Goal: Task Accomplishment & Management: Complete application form

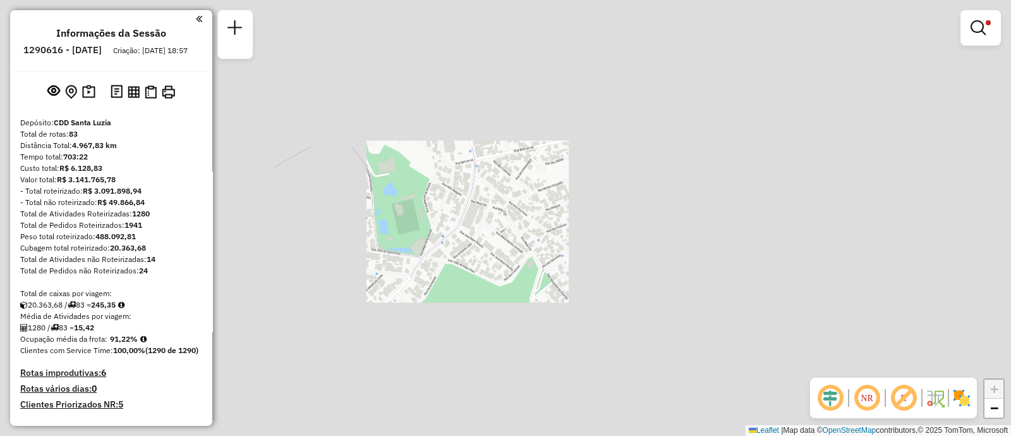
scroll to position [393, 0]
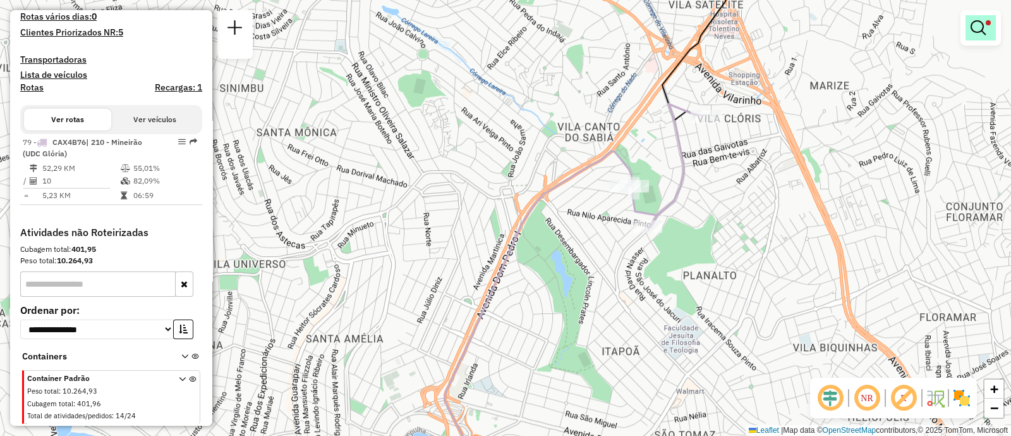
click at [986, 30] on link at bounding box center [981, 27] width 30 height 25
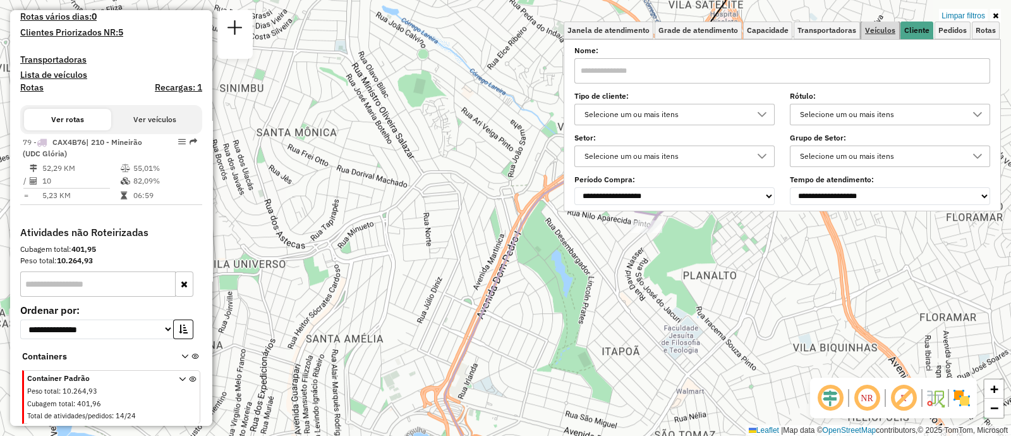
click at [869, 37] on link "Veículos" at bounding box center [881, 30] width 38 height 18
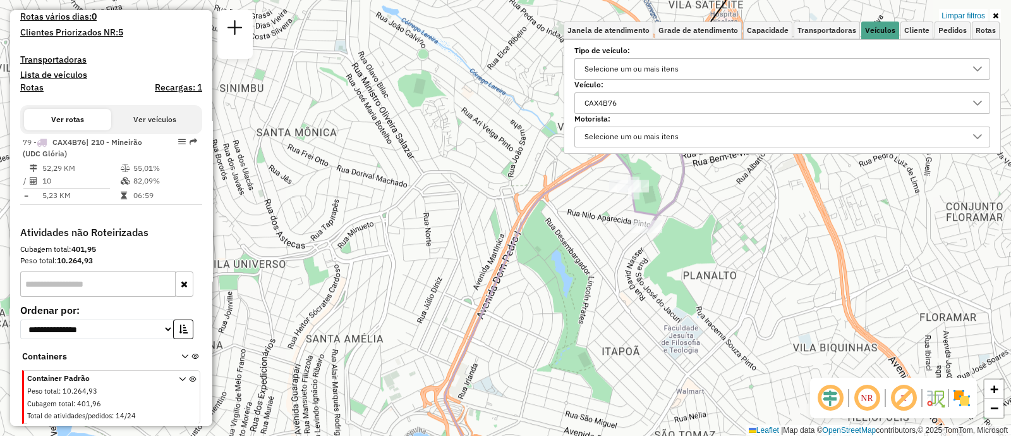
click at [650, 104] on div "CAX4B76" at bounding box center [773, 103] width 386 height 20
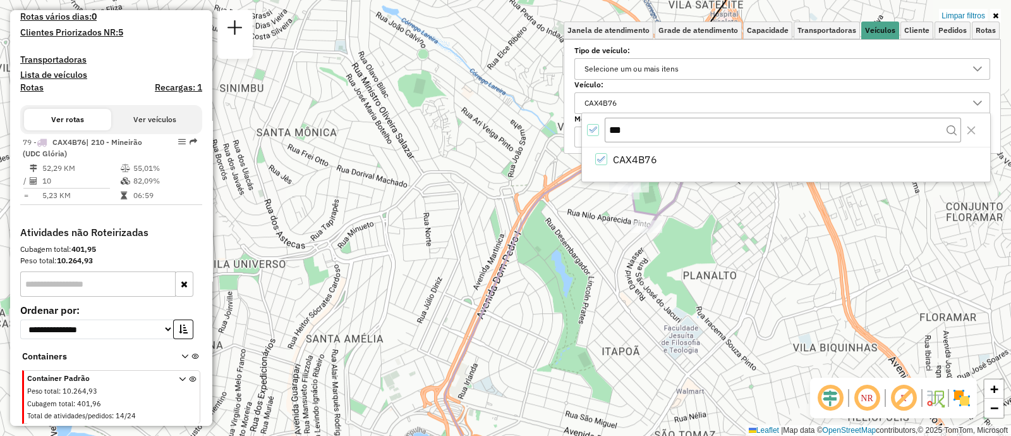
click at [594, 128] on icon "All items selected" at bounding box center [593, 129] width 9 height 9
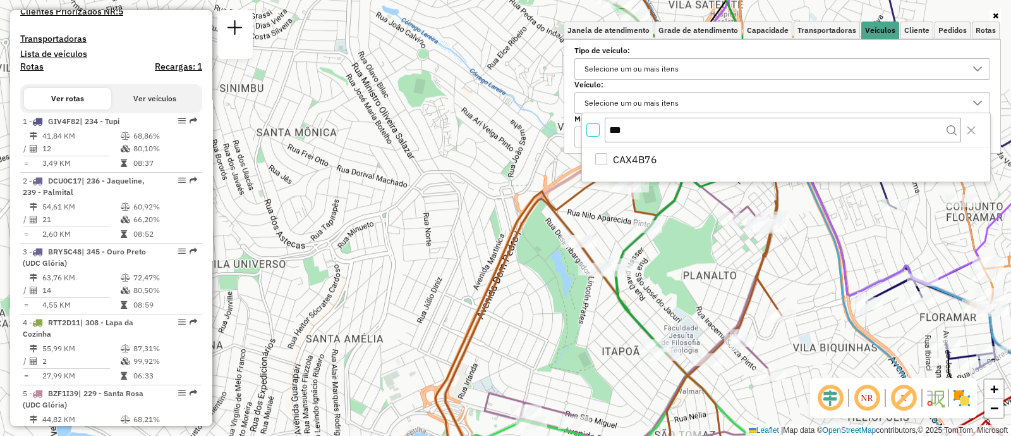
scroll to position [404, 0]
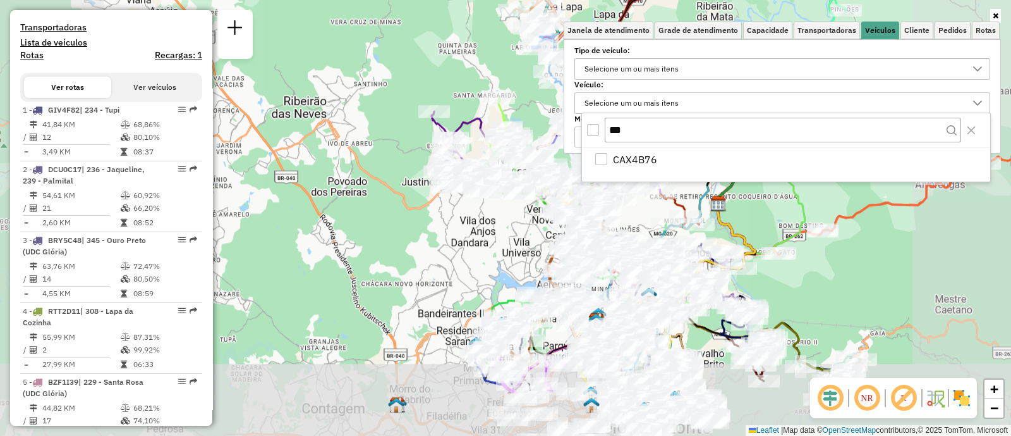
drag, startPoint x: 449, startPoint y: 308, endPoint x: 424, endPoint y: 178, distance: 132.2
click at [424, 178] on div "Janela de atendimento Grade de atendimento Capacidade Transportadoras Veículos …" at bounding box center [505, 218] width 1011 height 436
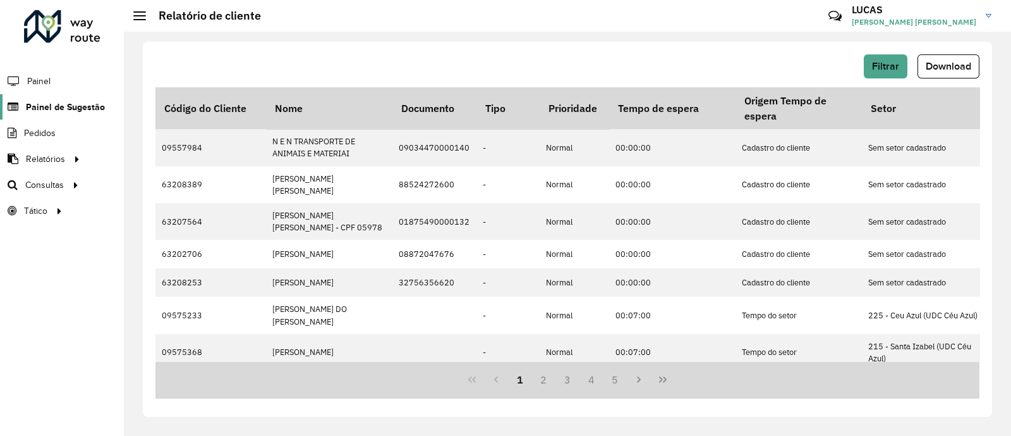
click at [75, 107] on span "Painel de Sugestão" at bounding box center [65, 107] width 79 height 13
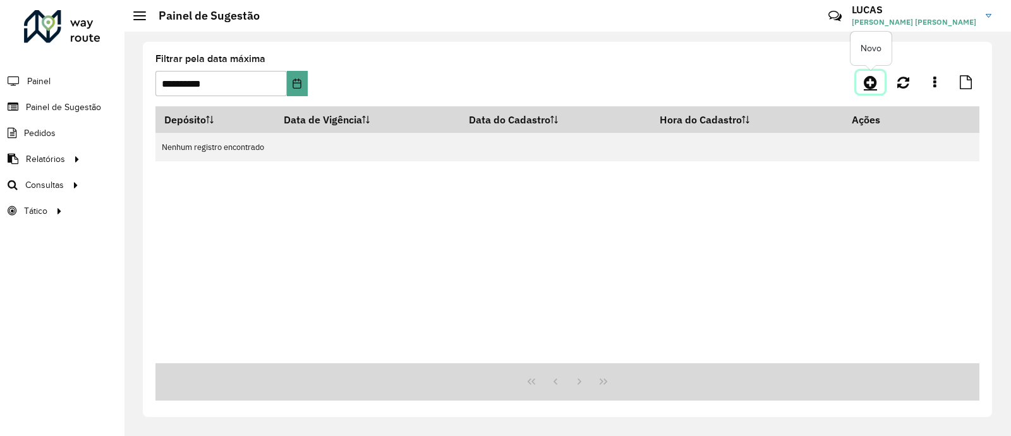
click at [877, 83] on link at bounding box center [871, 82] width 28 height 23
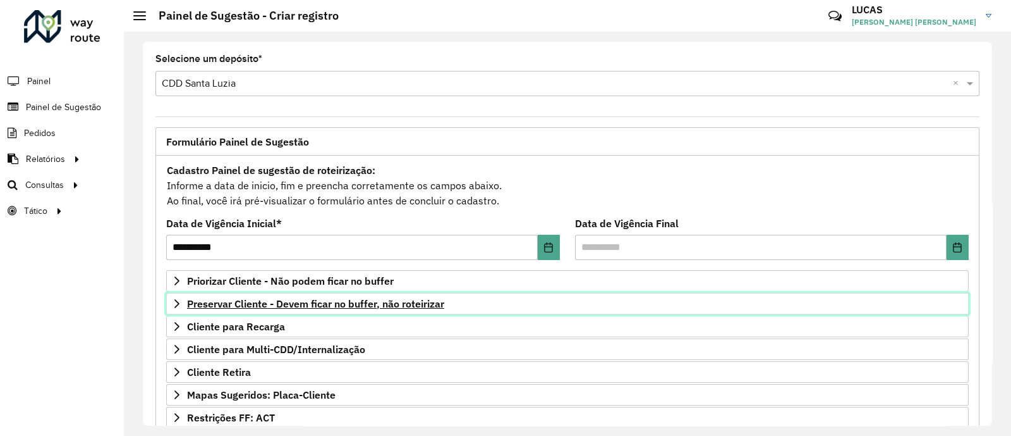
click at [276, 302] on span "Preservar Cliente - Devem ficar no buffer, não roteirizar" at bounding box center [315, 303] width 257 height 10
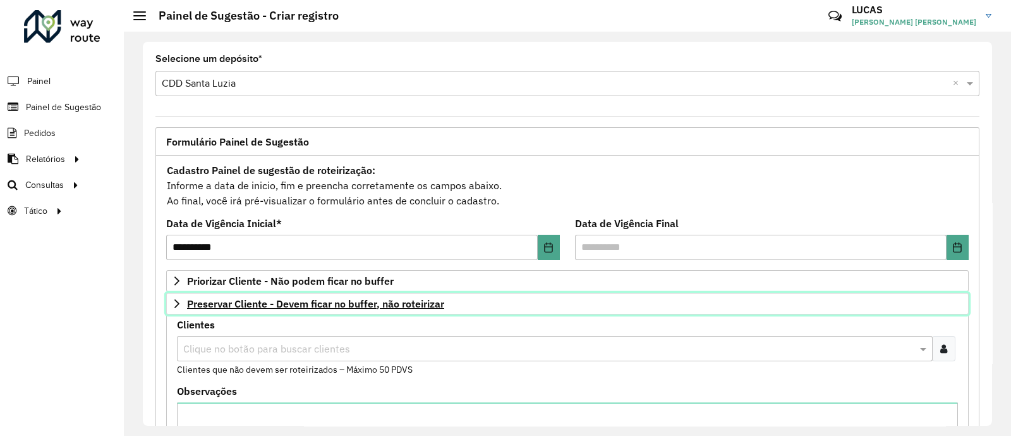
click at [276, 302] on span "Preservar Cliente - Devem ficar no buffer, não roteirizar" at bounding box center [315, 303] width 257 height 10
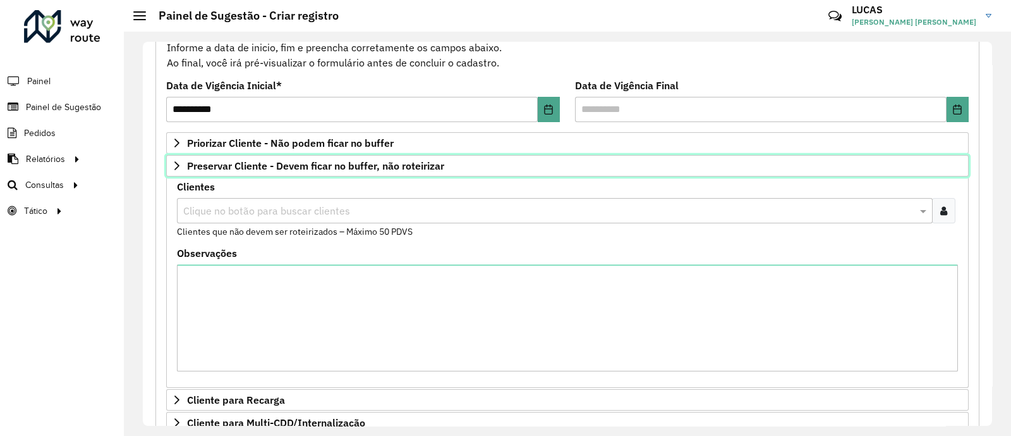
scroll to position [157, 0]
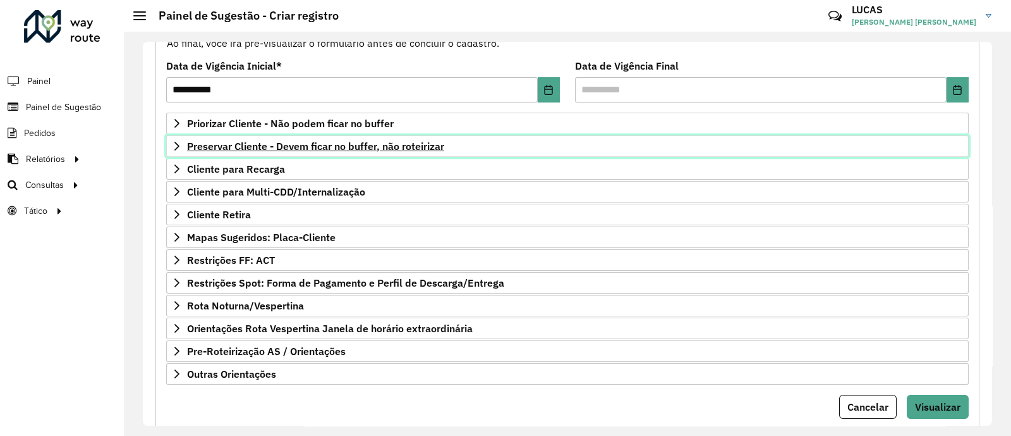
click at [304, 147] on span "Preservar Cliente - Devem ficar no buffer, não roteirizar" at bounding box center [315, 146] width 257 height 10
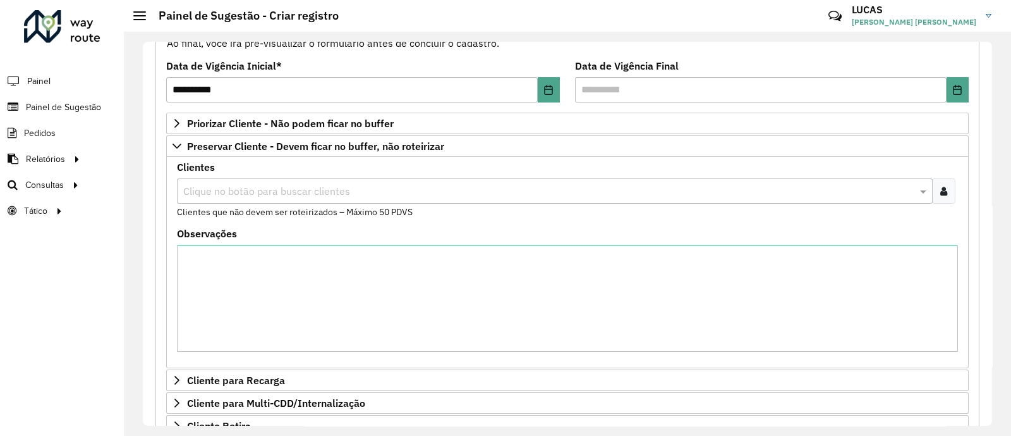
click at [939, 183] on div at bounding box center [943, 190] width 23 height 25
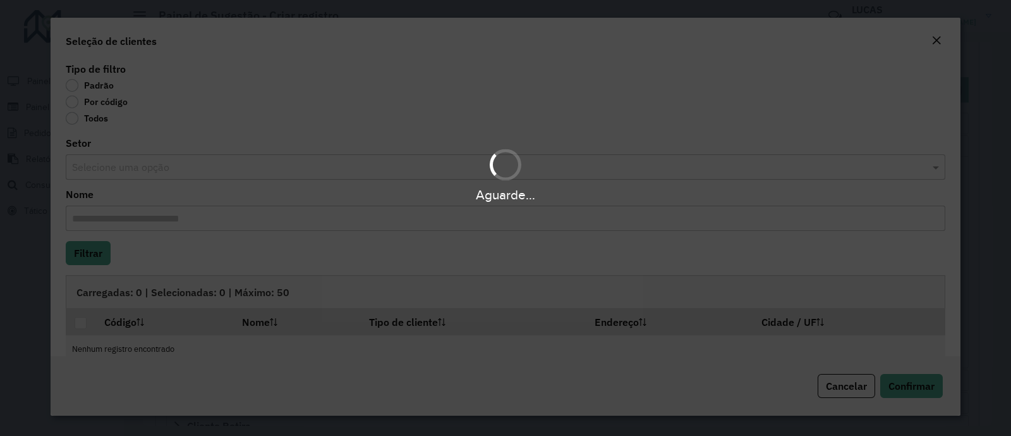
click at [101, 105] on div "Aguarde..." at bounding box center [505, 218] width 1011 height 436
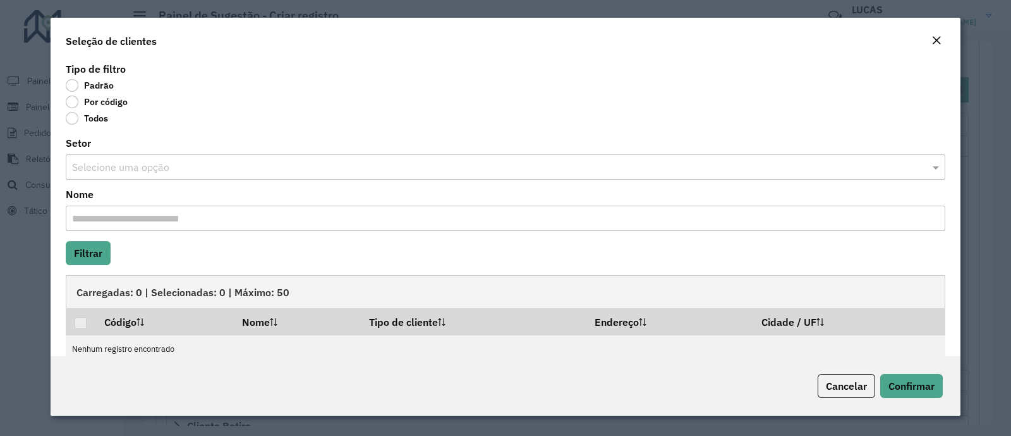
click at [98, 105] on label "Por código" at bounding box center [97, 101] width 62 height 13
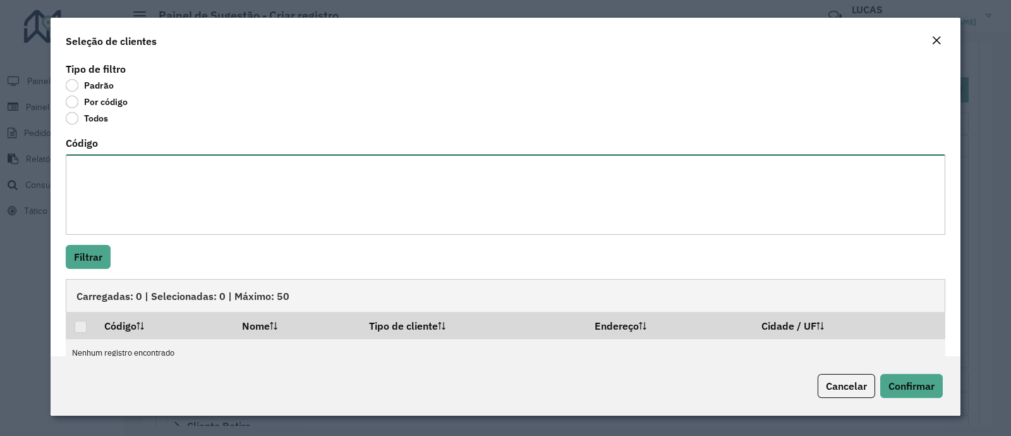
click at [106, 185] on textarea "Código" at bounding box center [506, 194] width 880 height 80
paste textarea "**** ***** *****"
type textarea "**** ***** *****"
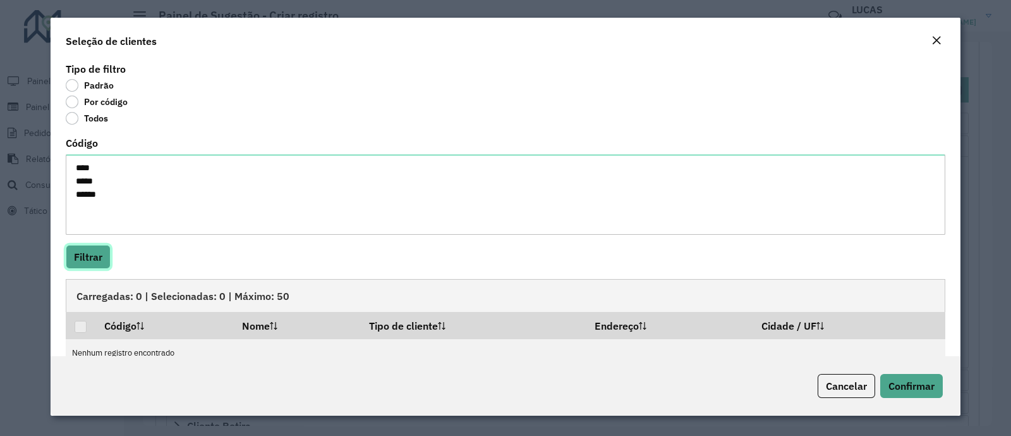
click at [95, 252] on button "Filtrar" at bounding box center [88, 257] width 45 height 24
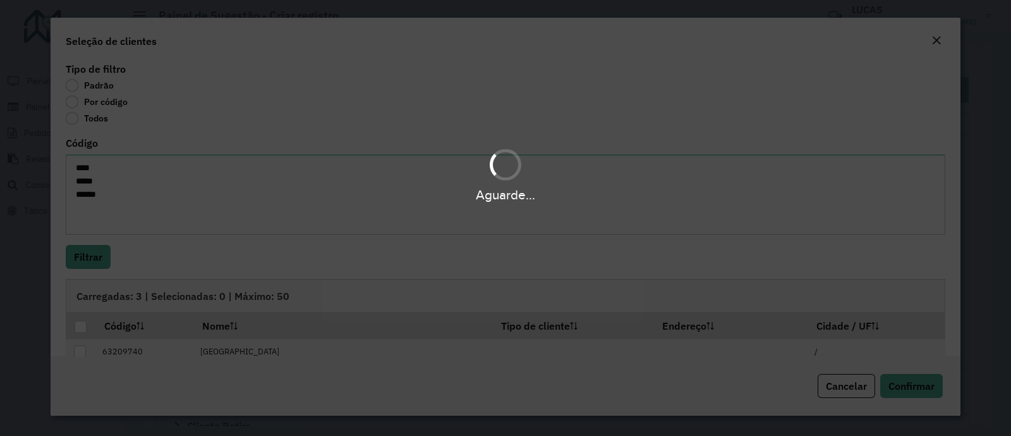
click at [79, 327] on div "Aguarde..." at bounding box center [505, 218] width 1011 height 436
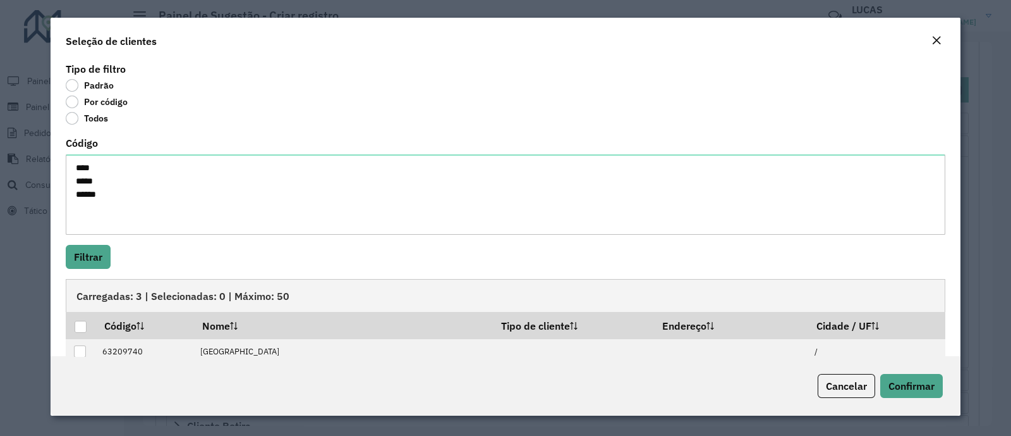
click at [79, 327] on div at bounding box center [81, 326] width 12 height 12
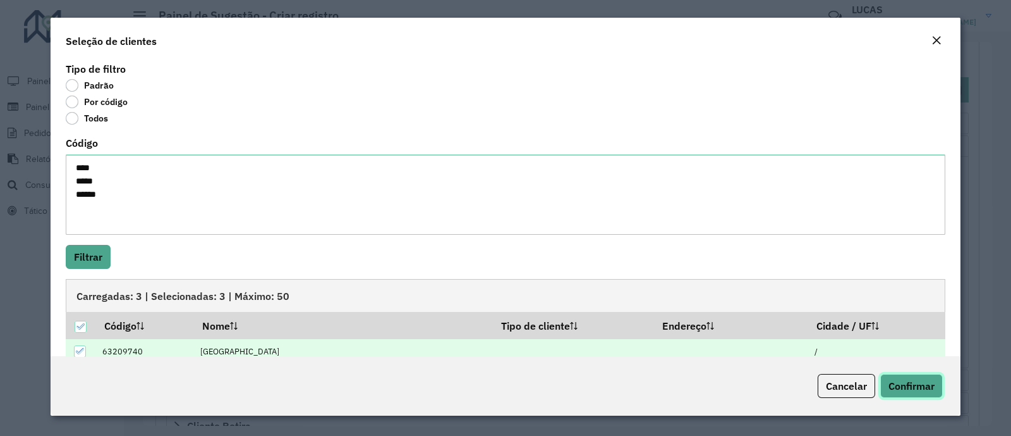
click at [894, 384] on span "Confirmar" at bounding box center [912, 385] width 46 height 13
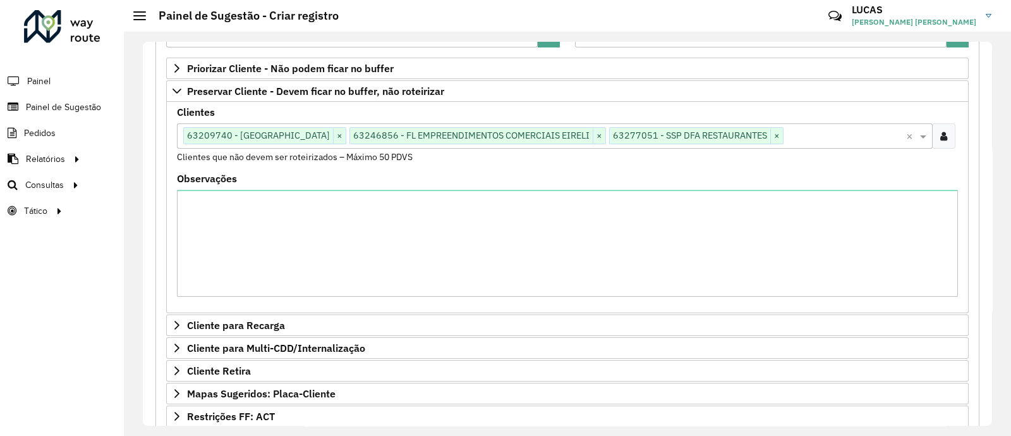
scroll to position [237, 0]
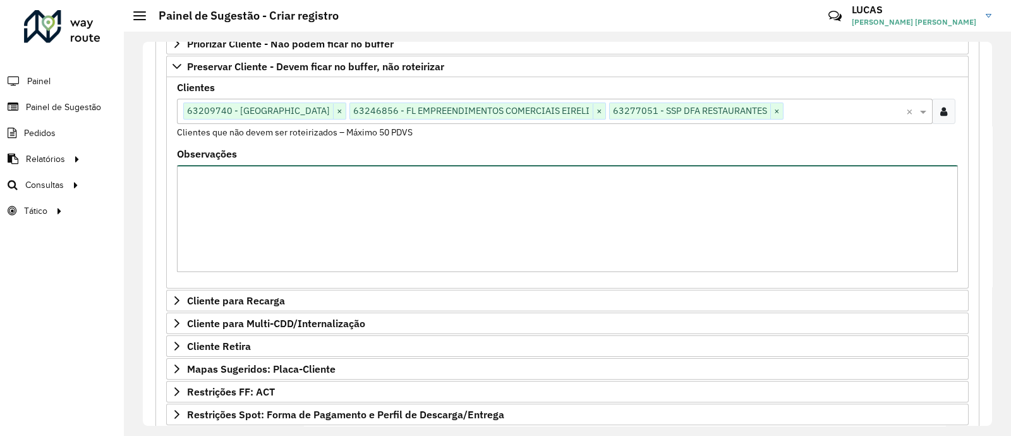
click at [402, 213] on textarea "Observações" at bounding box center [567, 218] width 781 height 107
type textarea "**********"
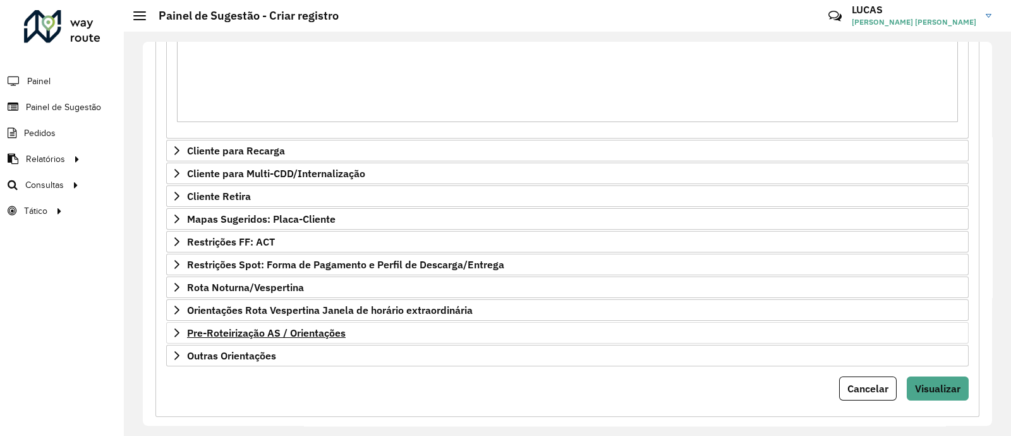
scroll to position [403, 0]
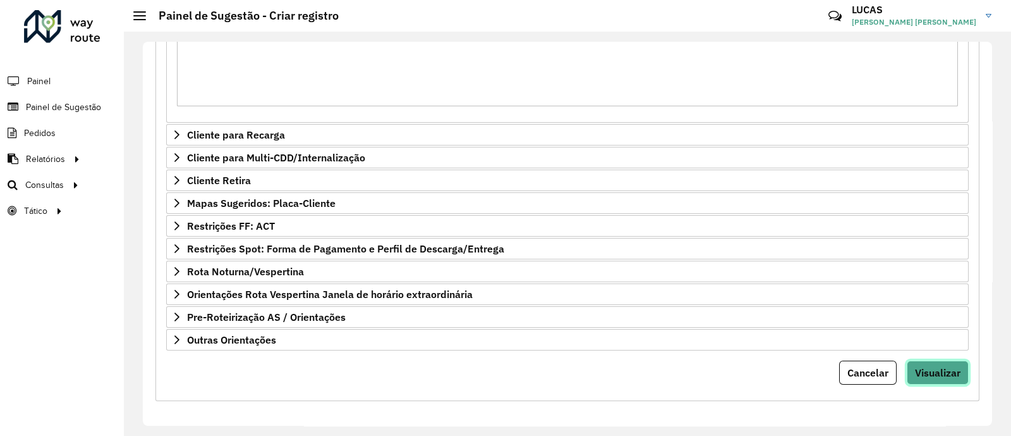
click at [939, 366] on span "Visualizar" at bounding box center [938, 372] width 46 height 13
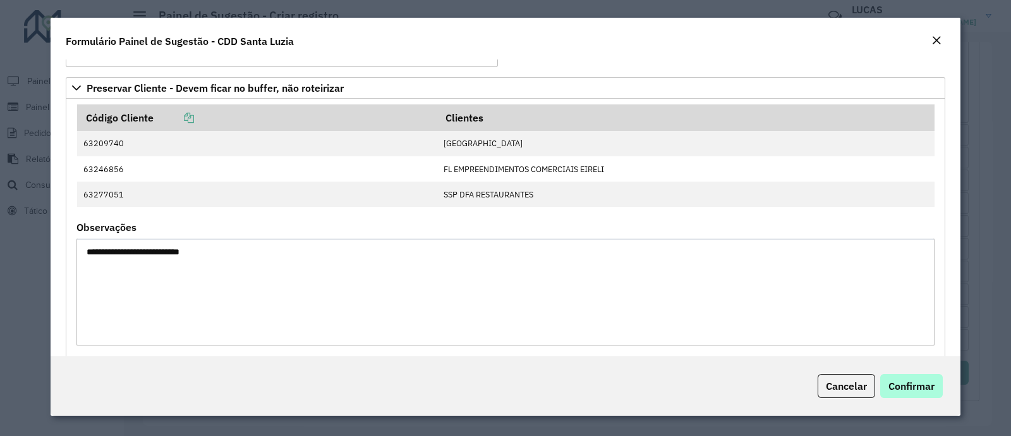
scroll to position [60, 0]
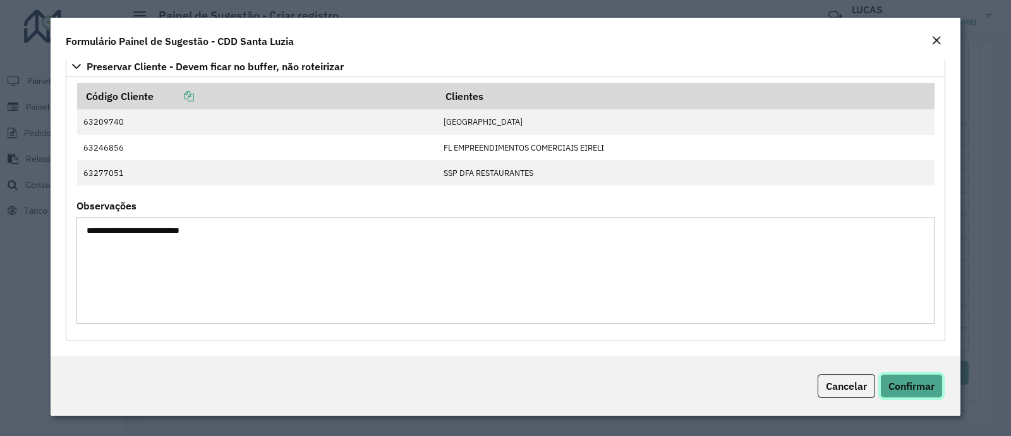
click at [921, 382] on span "Confirmar" at bounding box center [912, 385] width 46 height 13
